Goal: Task Accomplishment & Management: Complete application form

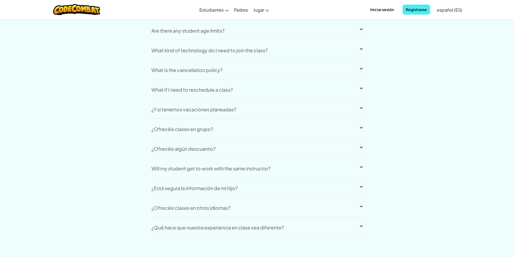
scroll to position [4530, 0]
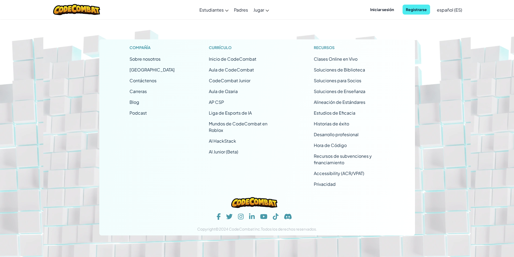
click at [32, 87] on footer "Compañía Sobre nosotros Centro de Ayuda Contáctenos Carreras Blog Podcast Currí…" at bounding box center [257, 107] width 514 height 299
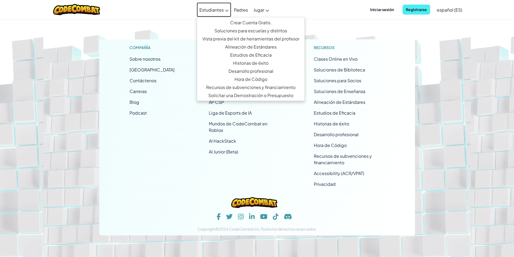
click at [216, 10] on span "Estudiantes" at bounding box center [211, 10] width 24 height 6
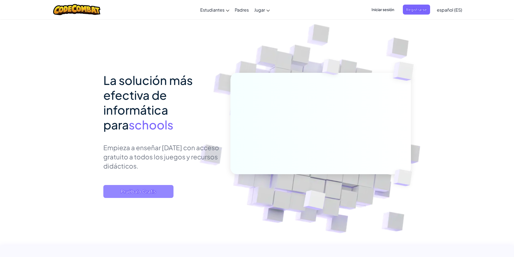
click at [146, 187] on span "Pruébalo Gratis" at bounding box center [138, 191] width 70 height 13
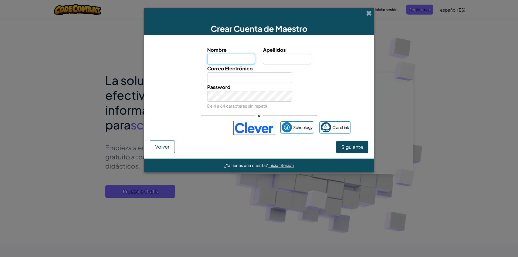
click at [228, 63] on input "Nombre" at bounding box center [231, 59] width 48 height 11
click at [228, 63] on input "lal" at bounding box center [231, 59] width 48 height 11
type input "l"
type input "n"
type input "m"
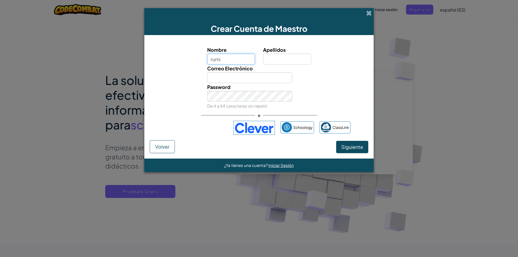
type input "rumi"
click at [276, 56] on input "Apellidos" at bounding box center [287, 59] width 48 height 11
type input "m"
type input "i"
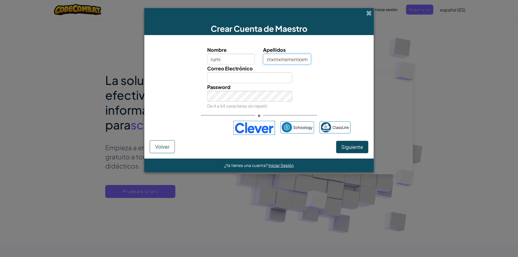
type input "nxndmxmxmxmxmxmxmxxm"
click at [271, 79] on input "Correo Electrónico" at bounding box center [249, 77] width 85 height 11
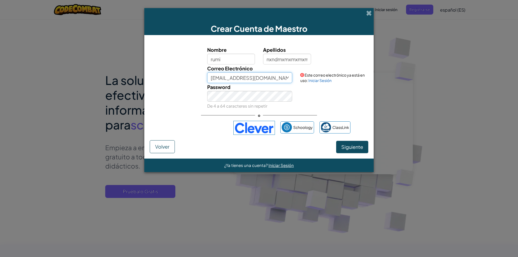
type input "[EMAIL_ADDRESS][DOMAIN_NAME]"
click at [310, 58] on input "nxndmxmxmxmxmxmxmxxm" at bounding box center [287, 59] width 48 height 11
click at [307, 58] on input "nxndmxmxmxmxmxmxmxxm" at bounding box center [287, 59] width 48 height 11
click at [298, 59] on input "mxmxmxx" at bounding box center [287, 59] width 48 height 11
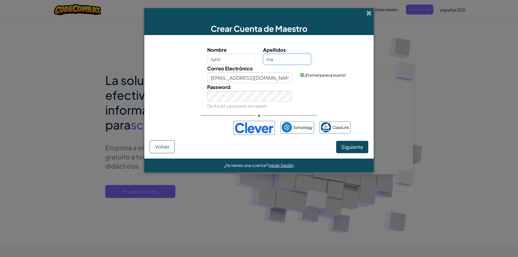
type input "m"
type input "dxkjnxcvkvkjxjvbxh,vgjdvjkjxgkld"
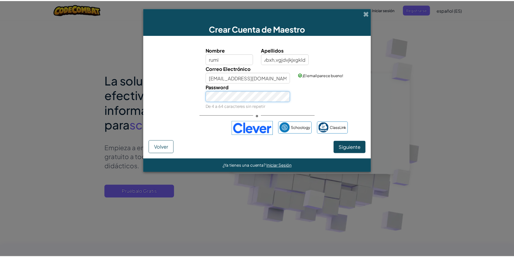
scroll to position [0, 0]
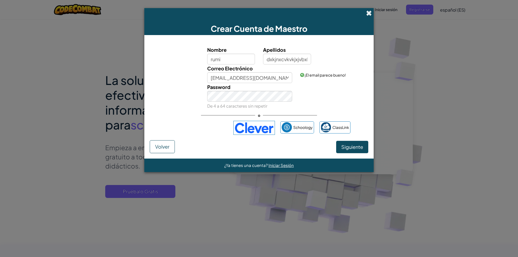
click at [371, 10] on span at bounding box center [369, 13] width 6 height 6
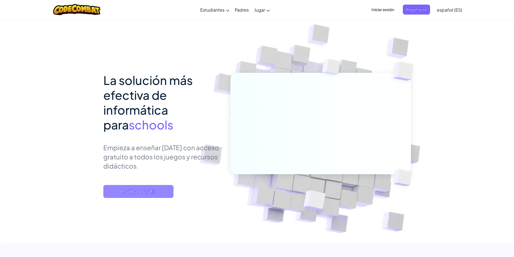
click at [130, 189] on span "Pruébalo Gratis" at bounding box center [138, 191] width 70 height 13
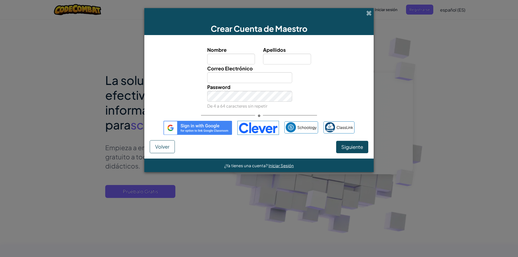
click at [224, 48] on span "Nombre" at bounding box center [216, 50] width 19 height 6
click at [224, 54] on input "Nombre" at bounding box center [231, 59] width 48 height 11
click at [233, 56] on input "Nombre" at bounding box center [231, 59] width 48 height 11
type input "rumi"
click at [292, 60] on input "Apellidos" at bounding box center [287, 59] width 48 height 11
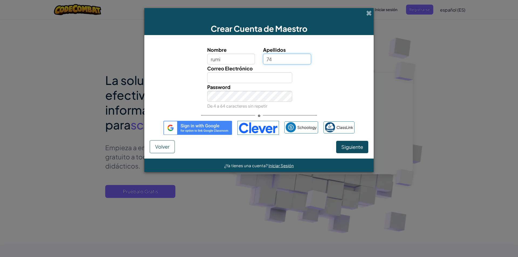
type input "7"
type input "h"
type input "[PERSON_NAME]"
click at [246, 62] on input "rumi" at bounding box center [231, 59] width 48 height 11
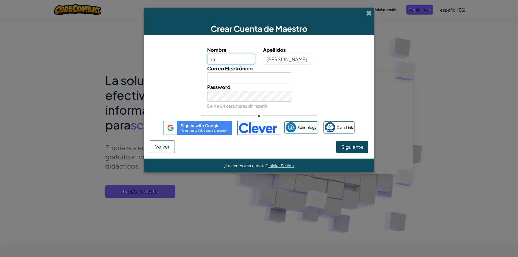
type input "r"
type input "[PERSON_NAME]"
click at [251, 77] on input "Correo Electrónico" at bounding box center [249, 77] width 85 height 11
click at [313, 80] on div "Correo Electrónico" at bounding box center [259, 74] width 224 height 19
click at [273, 75] on input "Correo Electrónico" at bounding box center [249, 77] width 85 height 11
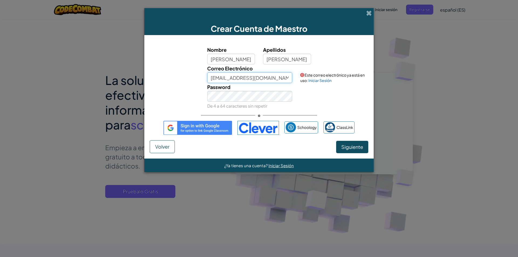
click at [238, 76] on input "[EMAIL_ADDRESS][DOMAIN_NAME]" at bounding box center [249, 77] width 85 height 11
click at [234, 76] on input "[EMAIL_ADDRESS][DOMAIN_NAME]" at bounding box center [249, 77] width 85 height 11
type input "[EMAIL_ADDRESS][DOMAIN_NAME]"
click at [240, 103] on div "Password De 4 a 64 caracteres sin repetir" at bounding box center [249, 96] width 93 height 27
click at [296, 96] on div "Password De 4 a 64 caracteres sin repetir" at bounding box center [249, 96] width 93 height 27
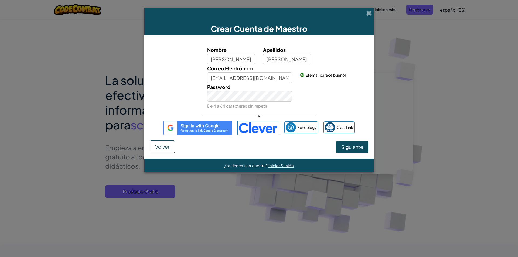
click at [296, 96] on div "Password De 4 a 64 caracteres sin repetir" at bounding box center [249, 96] width 93 height 27
click at [290, 56] on input "[PERSON_NAME]" at bounding box center [287, 59] width 48 height 11
click at [345, 143] on button "Siguiente" at bounding box center [352, 147] width 32 height 12
select select
select select "[GEOGRAPHIC_DATA]"
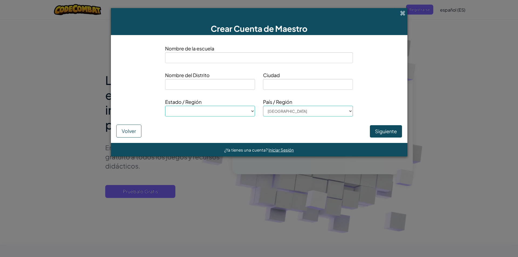
type input "h"
select select
type input "ha"
select select
type input "har"
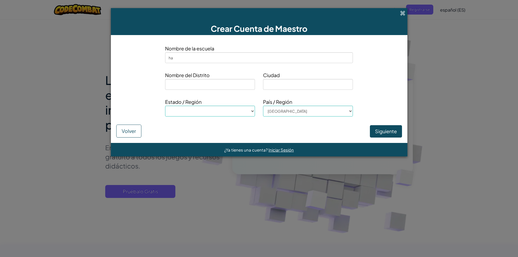
select select
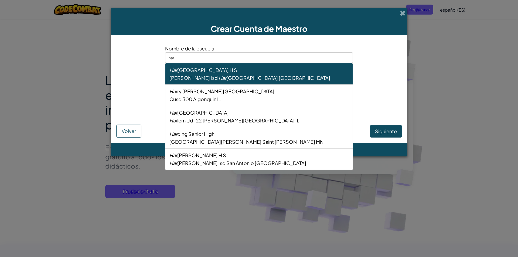
type input "harv"
select select
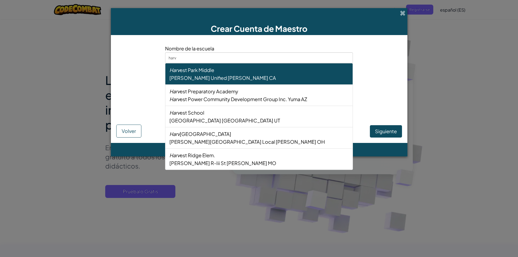
type input "harva"
select select
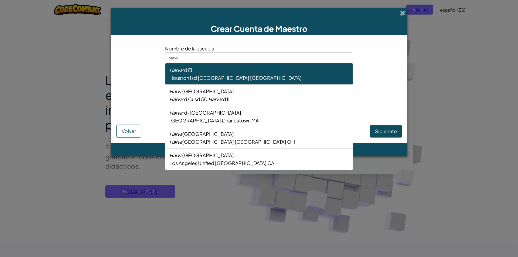
type input "harvar"
select select
type input "[GEOGRAPHIC_DATA]"
select select
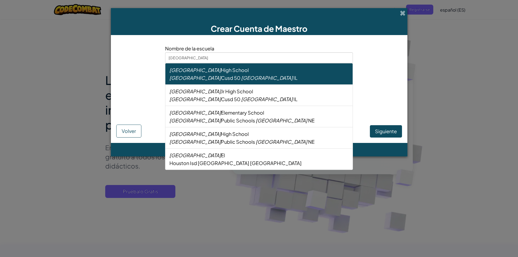
type input "[GEOGRAPHIC_DATA]"
click at [353, 85] on div "Nombre del [GEOGRAPHIC_DATA]" at bounding box center [259, 82] width 294 height 23
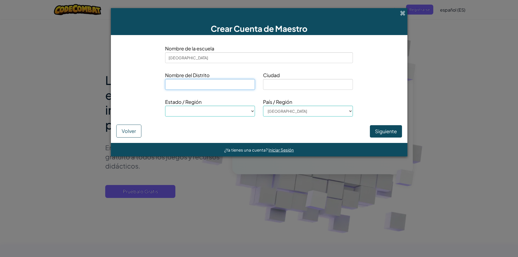
click at [233, 87] on input at bounding box center [210, 84] width 90 height 11
type input "s"
select select
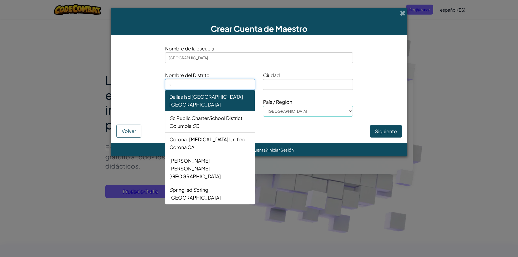
type input "ss"
select select
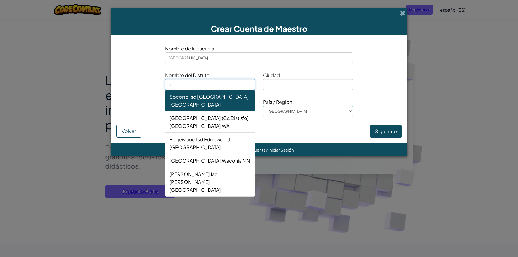
type input "s"
select select
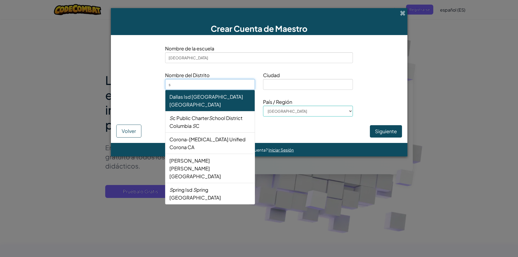
select select
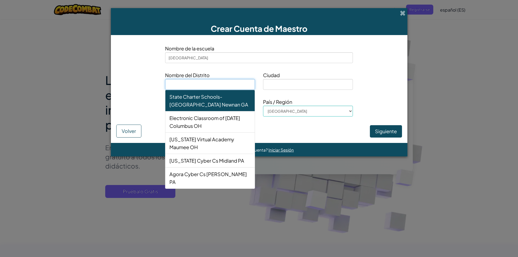
type input "a"
select select
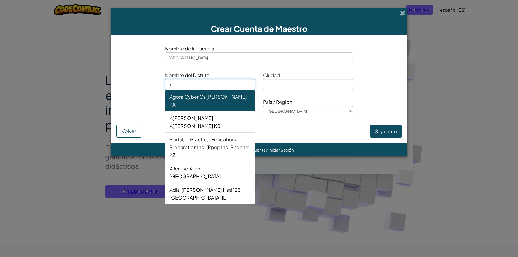
select select
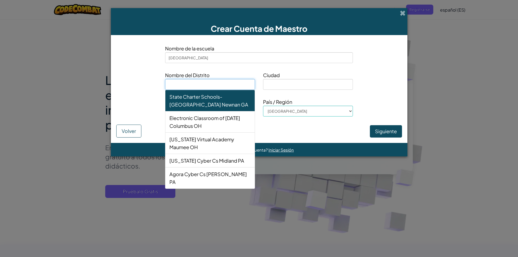
type input "s"
select select
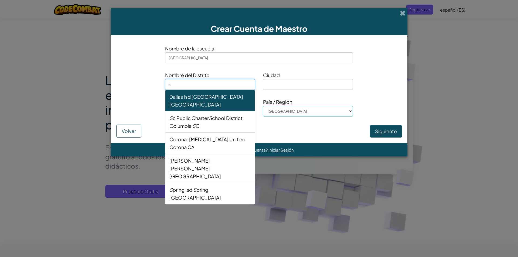
type input "sp"
select select
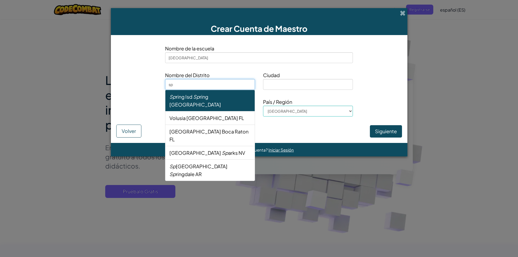
type input "s"
select select
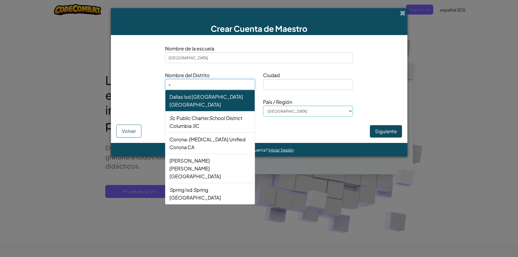
select select
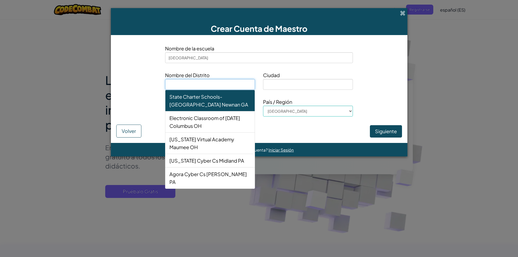
type input "h"
select select
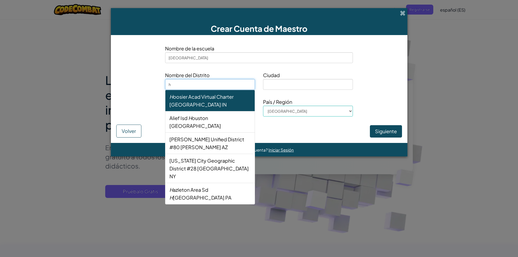
type input "ho"
select select
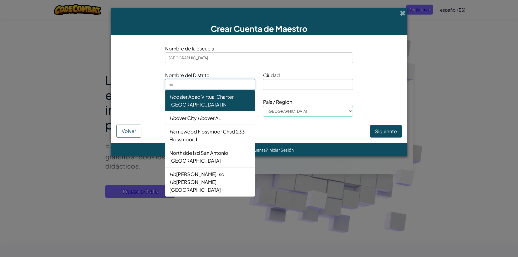
type input "hoo"
select select
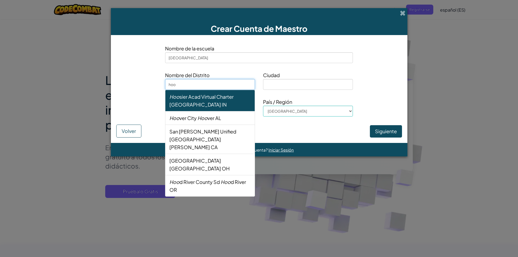
type input "[PERSON_NAME]"
select select
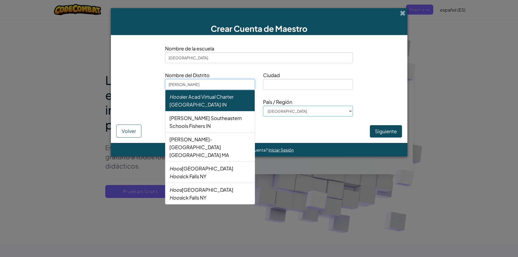
type input "hoosi"
select select
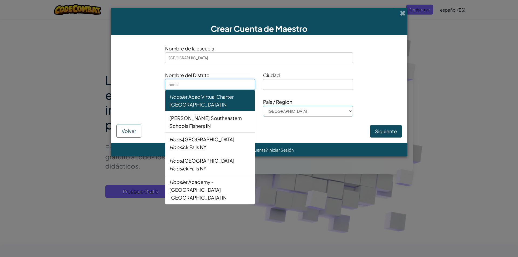
type input "hoosie"
select select
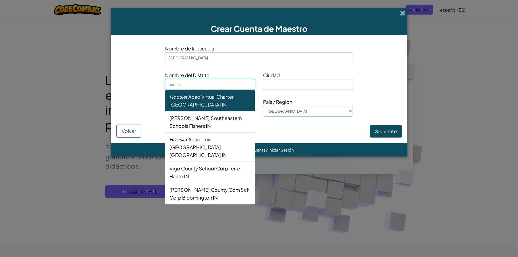
type input "hoosier"
select select
type input "hoosie"
select select
type input "hoosi"
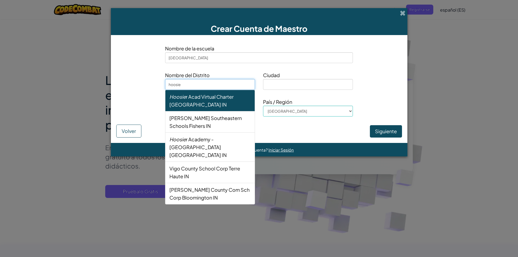
select select
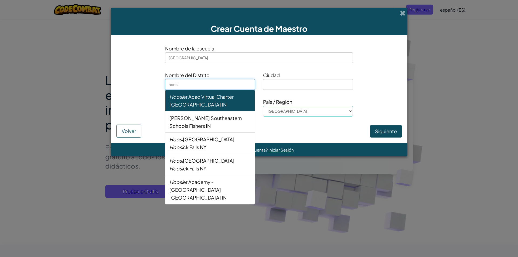
type input "[PERSON_NAME]"
select select
type input "hoo"
select select
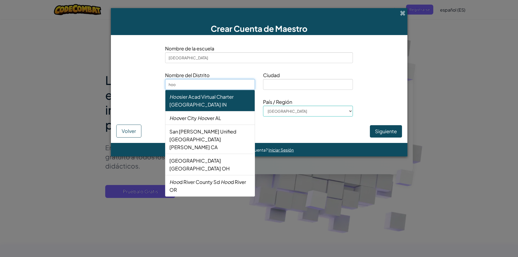
type input "ho"
select select
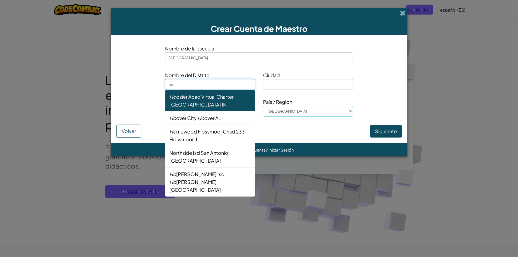
type input "h"
select select
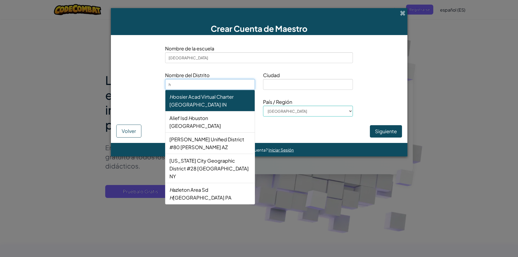
select select
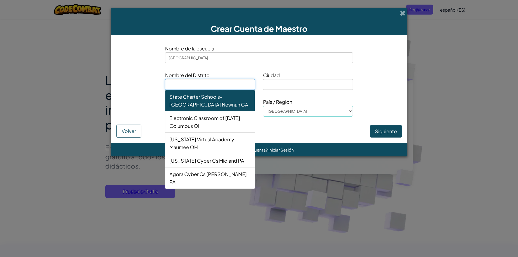
type input "h"
select select
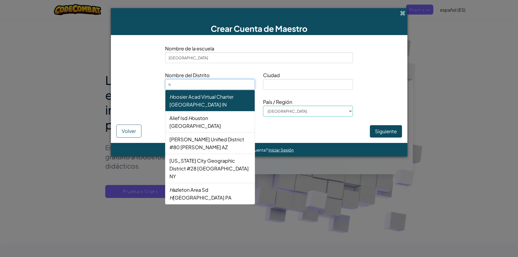
type input "ha"
select select
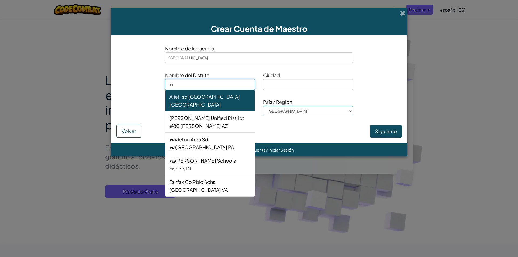
type input "har"
select select
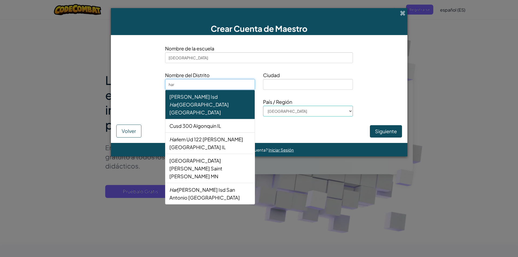
type input "harv"
select select
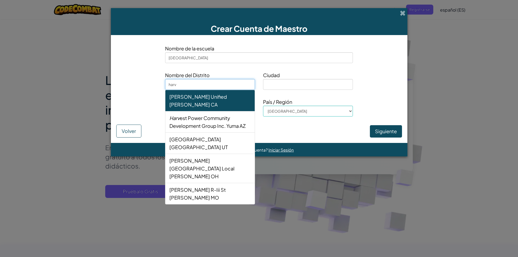
type input "harva"
select select
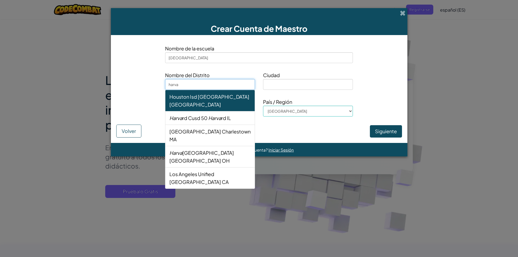
type input "harvad"
select select
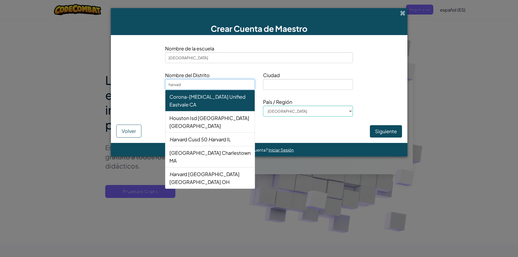
type input "harvad"
select select
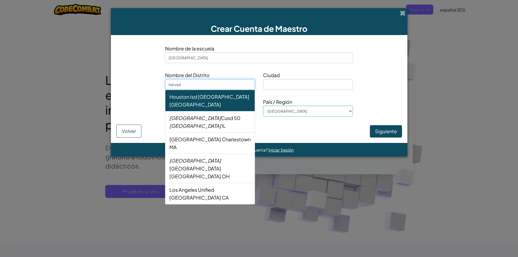
type input "harvad c"
select select
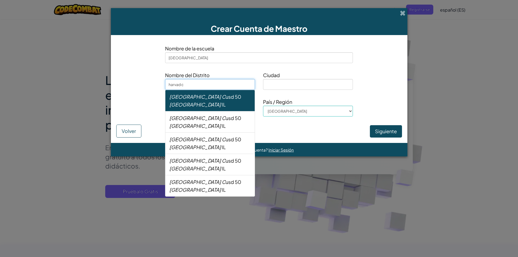
type input "harvad cu"
select select
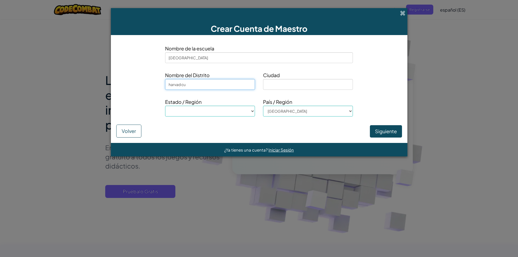
type input "harvad cus"
select select
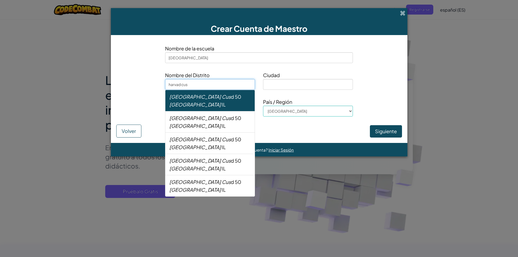
type input "harvad cusd"
select select
type input "harvad cusd"
select select
type input "harvad cusd"
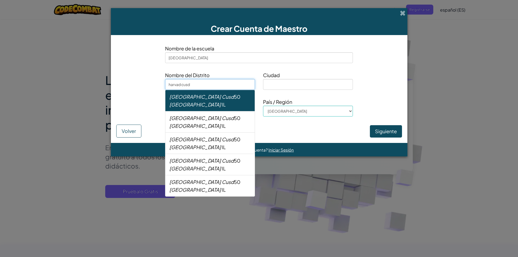
select select
type input "harvad cusd5"
select select
type input "harvad cusd50"
select select
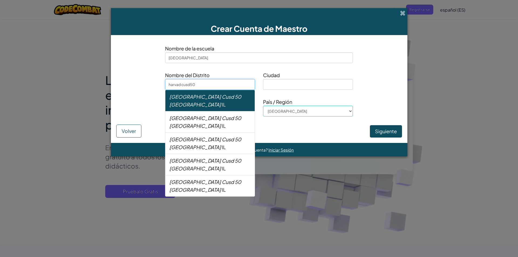
type input "harvad cusd50H"
select select
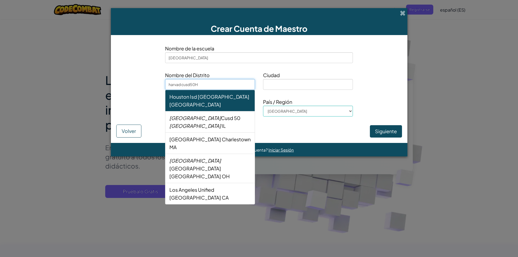
type input "harvad cusd50Ha"
select select
type input "harvad cusd50Har"
select select
type input "harvad cusd50Harv"
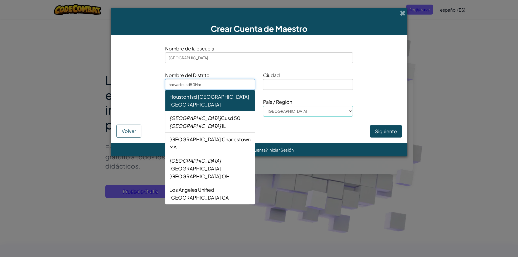
select select
type input "harvad cusd50Harva"
select select
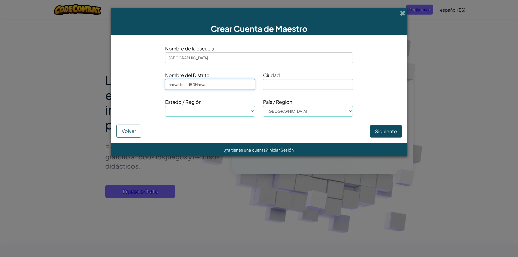
type input "harvad cusd50Harvad"
select select
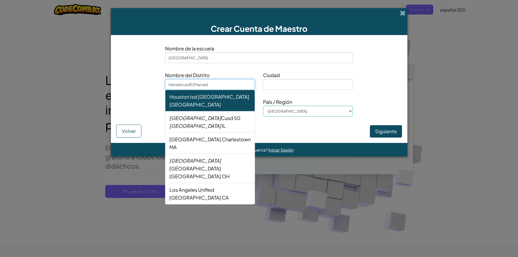
click at [203, 82] on input "harvad cusd50Harvad" at bounding box center [210, 84] width 90 height 11
type input "arvad cusd50Harvad"
select select
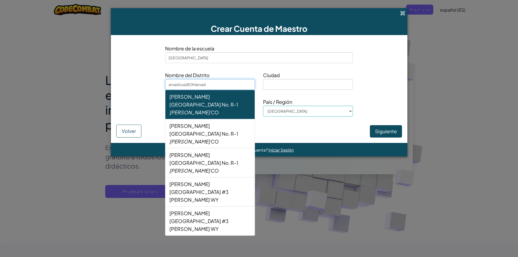
type input "harvad cusd50Harvad"
select select
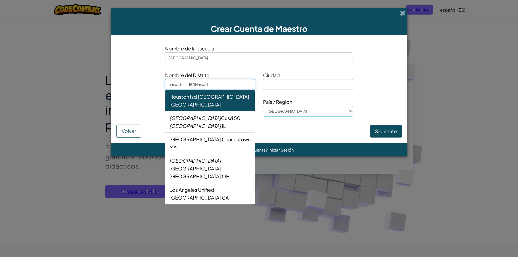
type input "arvad cusd50Harvad"
select select
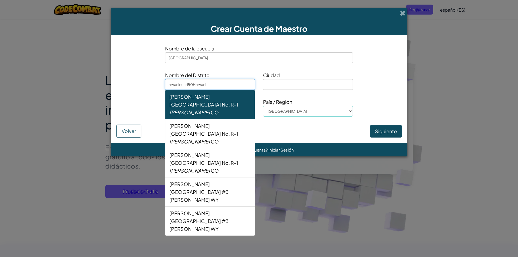
type input "Harvad cusd50Harvad"
select select
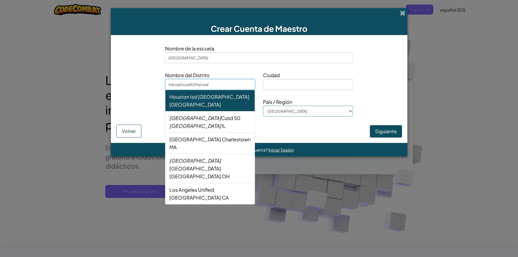
type input "Harvad cusd50Harvad"
click at [293, 81] on input at bounding box center [308, 84] width 90 height 11
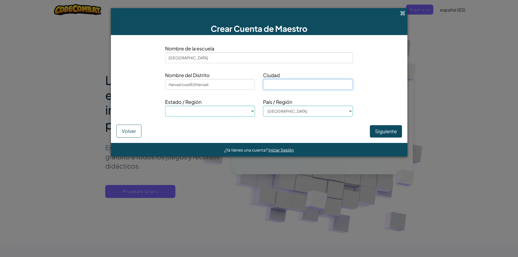
type input "A"
select select
type input "AN"
select select
type input "A"
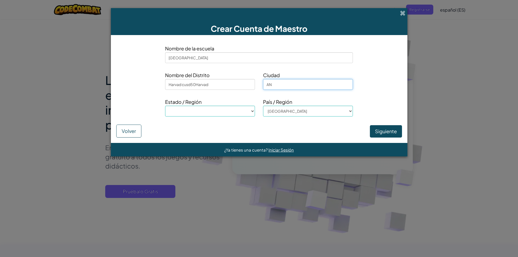
select select
type input "Ag"
select select
type input "Age"
select select
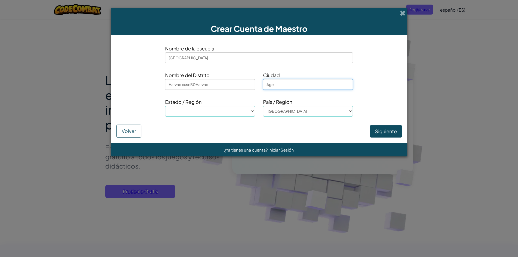
type input "Ager"
select select
type input "Age"
select select
type input "Agel"
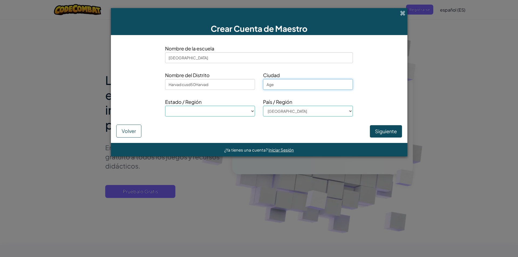
select select
type input "Agela"
select select
type input "Agel"
select select
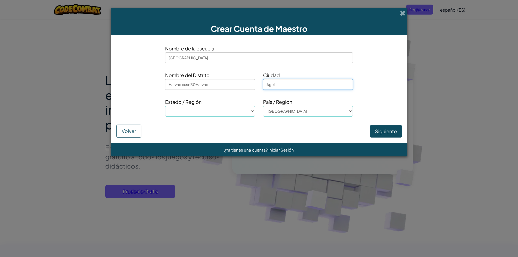
type input "Agele"
select select
type input "Ageles"
select select
type input "Agele"
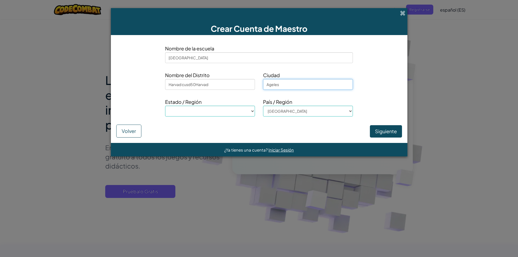
select select
type input "Agel"
select select
type input "Age"
select select
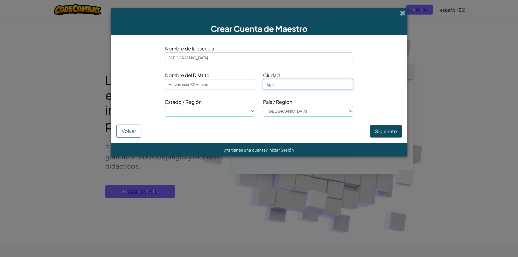
type input "Ag"
select select
type input "A"
select select
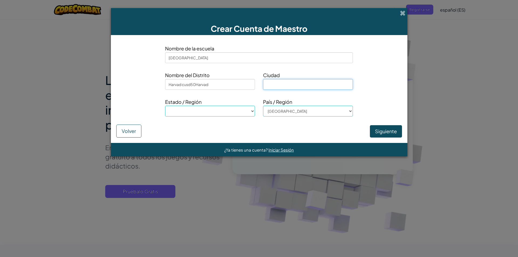
type input "L"
select select
type input "Lo"
select select
type input "Los"
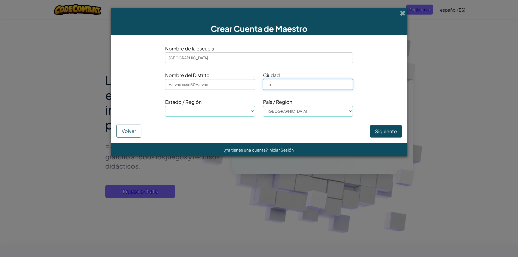
select select
type input "Los"
select select
type input "Los A"
select select
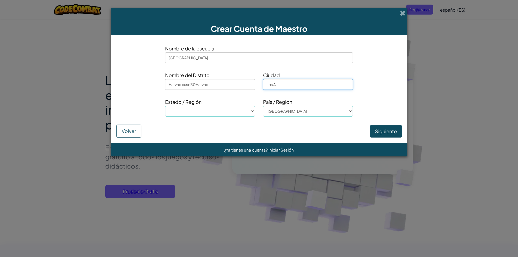
type input "Los An"
select select
type input "Los Ang"
select select
type input "Los Ange"
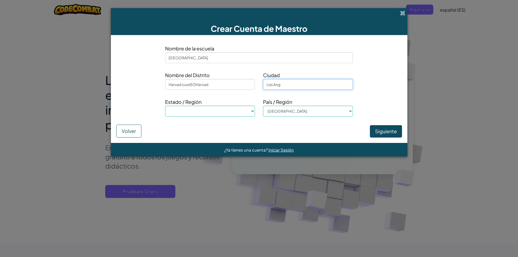
select select
type input "Los [PERSON_NAME]"
select select
type input "Los [PERSON_NAME]"
select select
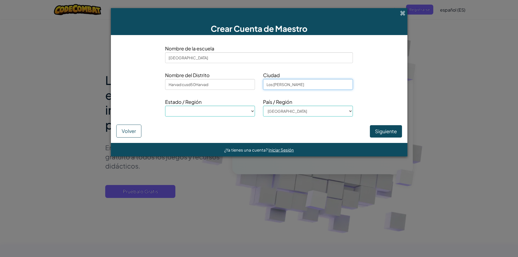
type input "[GEOGRAPHIC_DATA]"
select select
type input "[GEOGRAPHIC_DATA]"
click at [226, 109] on select "[GEOGRAPHIC_DATA], [US_STATE] [GEOGRAPHIC_DATA], [US_STATE] [GEOGRAPHIC_DATA], …" at bounding box center [210, 111] width 90 height 11
click at [187, 106] on select "[GEOGRAPHIC_DATA], [US_STATE] [GEOGRAPHIC_DATA], [US_STATE] [GEOGRAPHIC_DATA], …" at bounding box center [210, 111] width 90 height 11
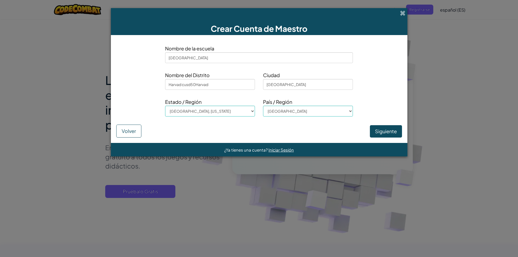
click at [249, 180] on div "Crear Cuenta de Maestro Nombre de la escuela harvard Nombre del [GEOGRAPHIC_DAT…" at bounding box center [259, 128] width 518 height 257
click at [223, 109] on select "[GEOGRAPHIC_DATA], [US_STATE] [GEOGRAPHIC_DATA], [US_STATE] [GEOGRAPHIC_DATA], …" at bounding box center [210, 111] width 90 height 11
select select "CA"
click at [187, 106] on select "[GEOGRAPHIC_DATA], [US_STATE] [GEOGRAPHIC_DATA], [US_STATE] [GEOGRAPHIC_DATA], …" at bounding box center [210, 111] width 90 height 11
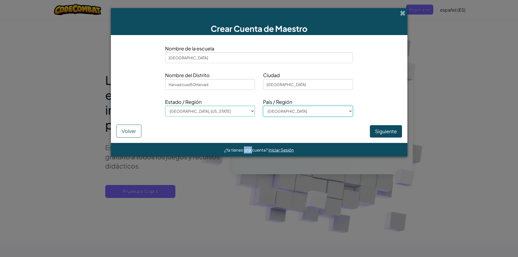
click at [303, 113] on select "[GEOGRAPHIC_DATA] [PERSON_NAME][GEOGRAPHIC_DATA] [GEOGRAPHIC_DATA] [GEOGRAPHIC_…" at bounding box center [308, 111] width 90 height 11
click at [369, 197] on div "Crear Cuenta de Maestro Nombre de la escuela harvard Nombre del [GEOGRAPHIC_DAT…" at bounding box center [259, 128] width 518 height 257
click at [370, 133] on button "Siguiente" at bounding box center [386, 131] width 32 height 12
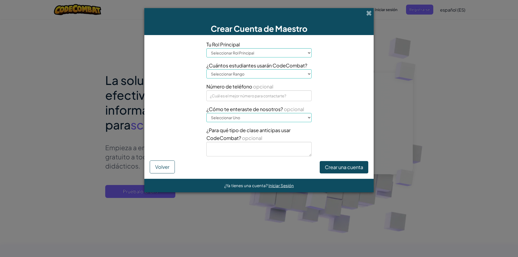
click at [283, 49] on select "Seleccionar Rol Principal Principal Padre Coordinador de Tecnología Profesor Es…" at bounding box center [258, 52] width 105 height 9
click at [206, 48] on select "Seleccionar Rol Principal Principal Padre Coordinador de Tecnología Profesor Es…" at bounding box center [258, 52] width 105 height 9
click at [245, 76] on select "Seleccionar Rango 1-10 11-50 [PHONE_NUMBER] [PHONE_NUMBER] 1000+" at bounding box center [258, 73] width 105 height 9
click at [206, 69] on select "Seleccionar Rango 1-10 11-50 [PHONE_NUMBER] [PHONE_NUMBER] 1000+" at bounding box center [258, 73] width 105 height 9
click at [242, 78] on select "Seleccionar Rango 1-10 11-50 [PHONE_NUMBER] [PHONE_NUMBER] 1000+" at bounding box center [258, 73] width 105 height 9
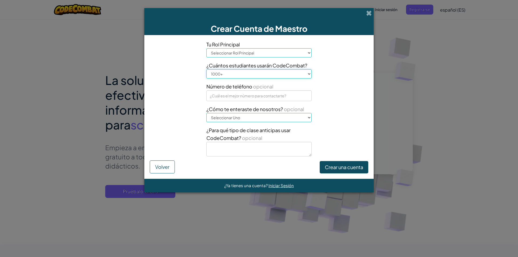
click at [242, 73] on select "Seleccionar Rango 1-10 11-50 [PHONE_NUMBER] [PHONE_NUMBER] 1000+" at bounding box center [258, 73] width 105 height 9
click at [227, 66] on span "¿Cuántos estudiantes usarán CodeCombat?" at bounding box center [258, 66] width 105 height 8
click at [230, 70] on select "Seleccionar Rango 1-10 11-50 [PHONE_NUMBER] [PHONE_NUMBER] 1000+" at bounding box center [258, 73] width 105 height 9
select select "1-10"
click at [206, 69] on select "Seleccionar Rango 1-10 11-50 [PHONE_NUMBER] [PHONE_NUMBER] 1000+" at bounding box center [258, 73] width 105 height 9
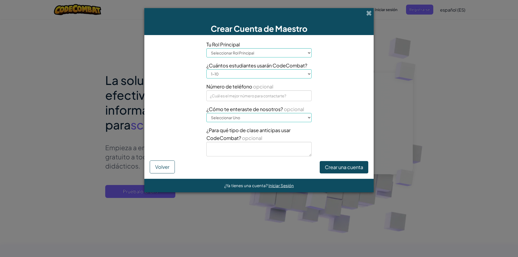
click at [236, 69] on span "¿Cuántos estudiantes usarán CodeCombat?" at bounding box center [258, 66] width 105 height 8
click at [229, 74] on select "Seleccionar Rango 1-10 11-50 [PHONE_NUMBER] [PHONE_NUMBER] 1000+" at bounding box center [258, 73] width 105 height 9
click at [228, 73] on select "Seleccionar Rango 1-10 11-50 [PHONE_NUMBER] [PHONE_NUMBER] 1000+" at bounding box center [258, 73] width 105 height 9
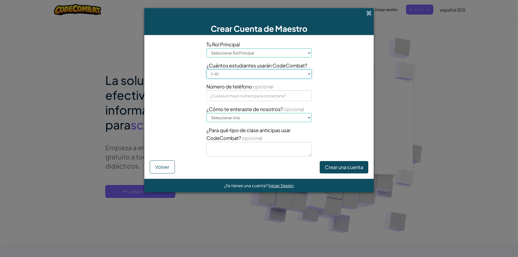
click at [233, 74] on select "Seleccionar Rango 1-10 11-50 [PHONE_NUMBER] [PHONE_NUMBER] 1000+" at bounding box center [258, 73] width 105 height 9
click at [206, 69] on select "Seleccionar Rango 1-10 11-50 [PHONE_NUMBER] [PHONE_NUMBER] 1000+" at bounding box center [258, 73] width 105 height 9
click at [257, 74] on select "Seleccionar Rango 1-10 11-50 [PHONE_NUMBER] [PHONE_NUMBER] 1000+" at bounding box center [258, 73] width 105 height 9
select select "1-10"
click at [206, 69] on select "Seleccionar Rango 1-10 11-50 [PHONE_NUMBER] [PHONE_NUMBER] 1000+" at bounding box center [258, 73] width 105 height 9
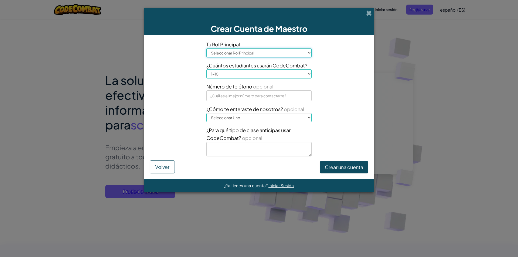
click at [259, 52] on select "Seleccionar Rol Principal Principal Padre Coordinador de Tecnología Profesor Es…" at bounding box center [258, 52] width 105 height 9
select select "Principal"
click at [206, 48] on select "Seleccionar Rol Principal Principal Padre Coordinador de Tecnología Profesor Es…" at bounding box center [258, 52] width 105 height 9
click at [242, 101] on input at bounding box center [258, 95] width 105 height 11
click at [234, 98] on input at bounding box center [258, 95] width 105 height 11
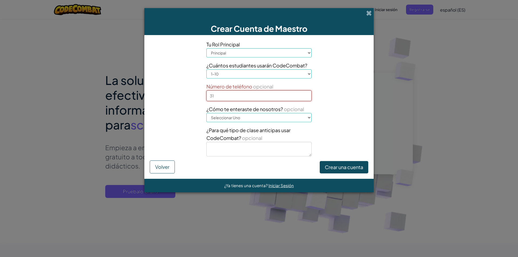
type input "3"
paste input "00 1 212 5551234."
type input "00 1 212 5551234."
click at [250, 117] on select "Seleccionar Uno Conferencia (por ejemplo, ISTE) [DOMAIN_NAME][URL] del Código U…" at bounding box center [258, 117] width 105 height 9
select select "[DOMAIN_NAME][URL] of Code"
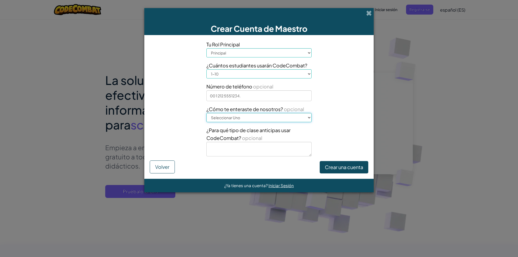
click at [206, 113] on select "Seleccionar Uno Conferencia (por ejemplo, ISTE) [DOMAIN_NAME][URL] del Código U…" at bounding box center [258, 117] width 105 height 9
click at [270, 115] on select "Seleccionar Uno Conferencia (por ejemplo, ISTE) [DOMAIN_NAME][URL] del Código U…" at bounding box center [258, 117] width 105 height 9
click at [332, 124] on div "Tu Rol Principal Seleccionar Rol Principal Principal Padre Coordinador de Tecno…" at bounding box center [259, 100] width 227 height 120
click at [277, 151] on textarea at bounding box center [258, 149] width 105 height 15
click at [213, 147] on textarea "nose solo por divesion" at bounding box center [258, 149] width 105 height 15
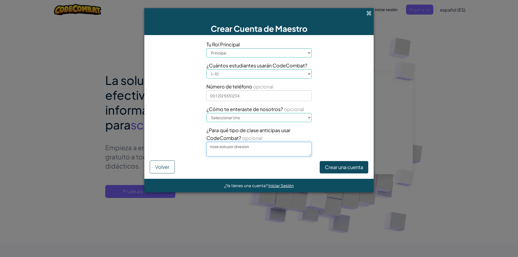
click at [213, 147] on textarea "nose solo por divesion" at bounding box center [258, 149] width 105 height 15
click at [216, 147] on textarea "nose solo por divesion" at bounding box center [258, 149] width 105 height 15
click at [213, 145] on textarea "nose solo por divesion" at bounding box center [258, 149] width 105 height 15
click at [216, 146] on textarea "nose solo por divesion" at bounding box center [258, 149] width 105 height 15
click at [214, 145] on textarea "nose solo por divesion" at bounding box center [258, 149] width 105 height 15
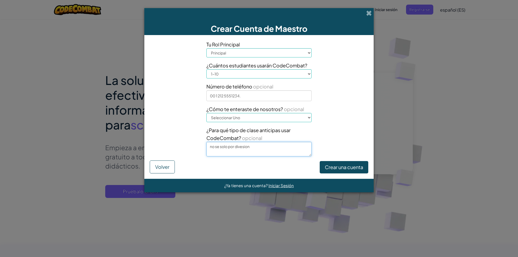
click at [267, 149] on textarea "no se solo por divesion" at bounding box center [258, 149] width 105 height 15
click at [243, 147] on textarea "no se solo por divesion" at bounding box center [258, 149] width 105 height 15
click at [329, 169] on button "Crear una cuenta" at bounding box center [344, 167] width 49 height 12
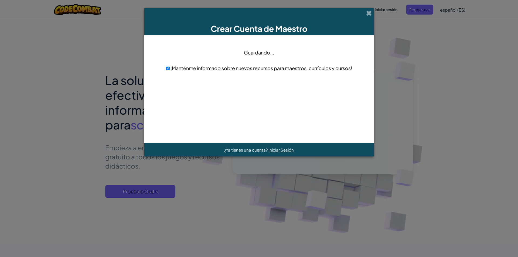
click at [366, 10] on div "Crear Cuenta de Maestro" at bounding box center [258, 21] width 229 height 27
click at [366, 11] on span at bounding box center [369, 13] width 6 height 6
